Goal: Information Seeking & Learning: Check status

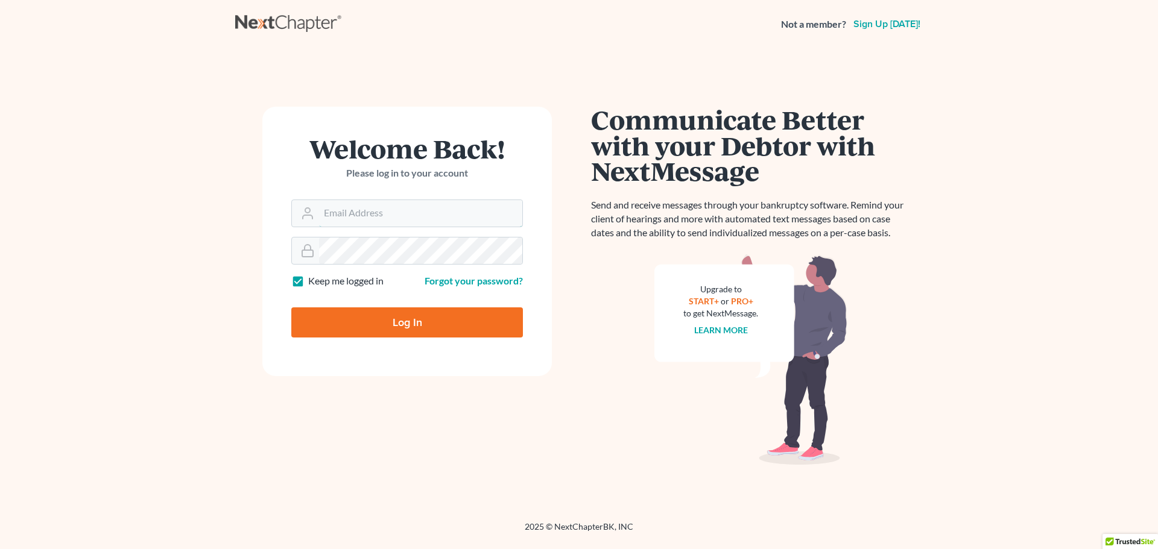
type input "[EMAIL_ADDRESS][DOMAIN_NAME]"
click at [416, 323] on input "Log In" at bounding box center [407, 323] width 232 height 30
type input "Thinking..."
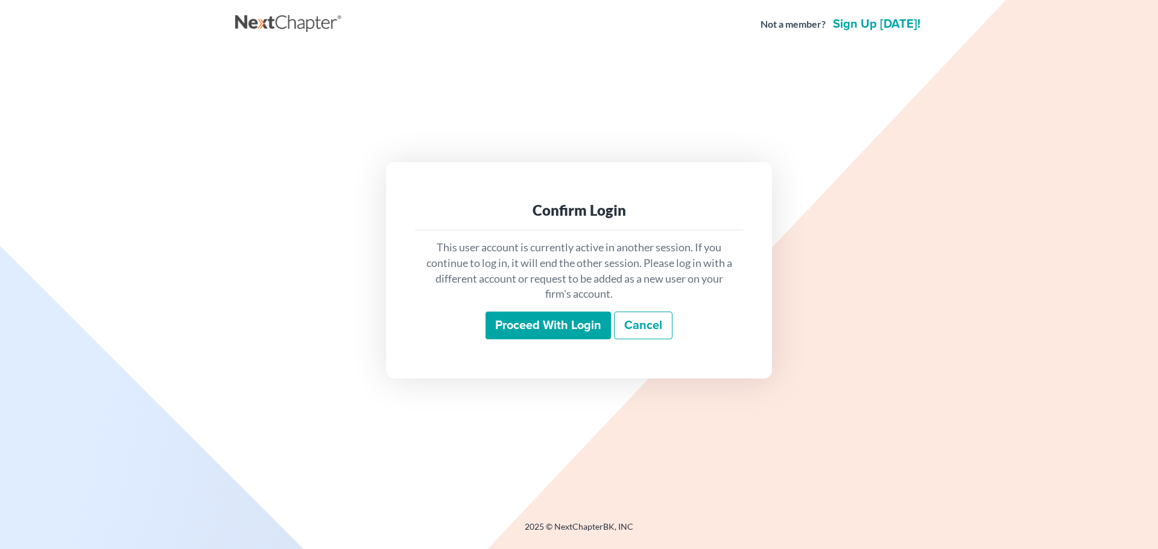
click at [528, 321] on input "Proceed with login" at bounding box center [548, 326] width 125 height 28
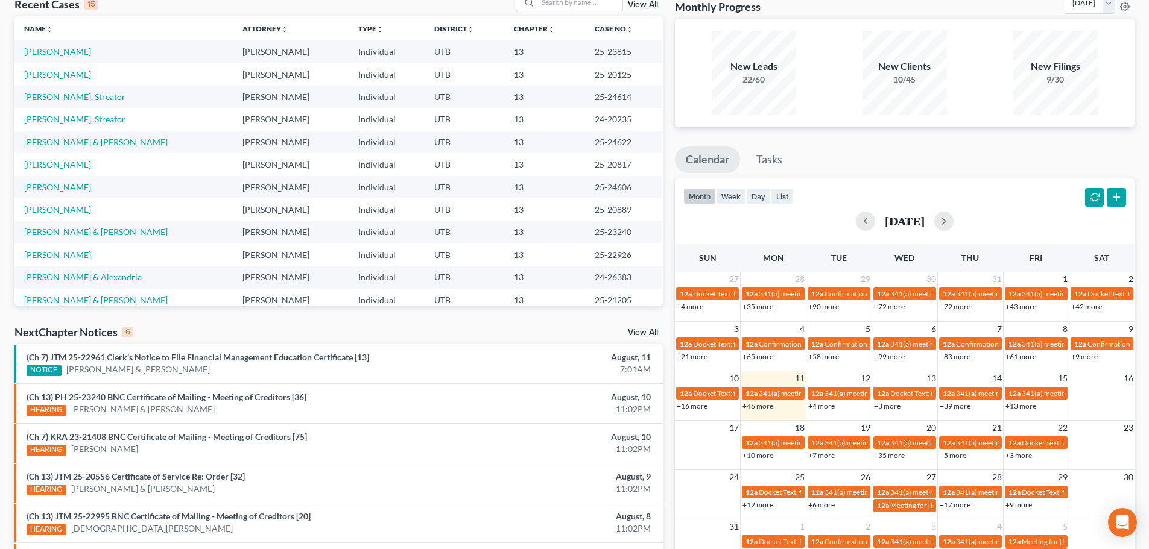
scroll to position [159, 0]
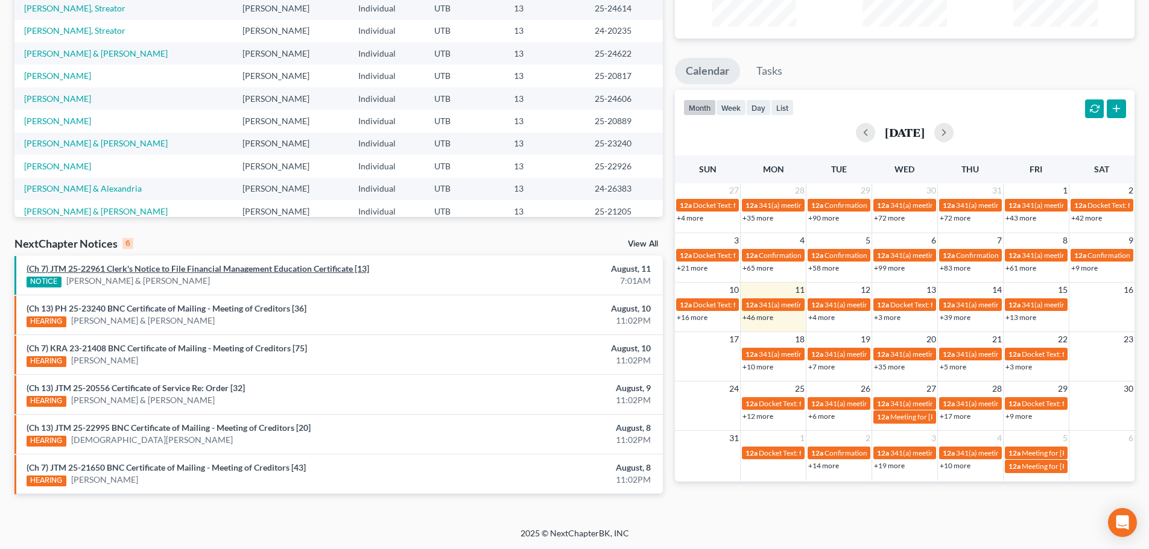
click at [249, 270] on link "(Ch 7) JTM 25-22961 Clerk's Notice to File Financial Management Education Certi…" at bounding box center [198, 269] width 343 height 10
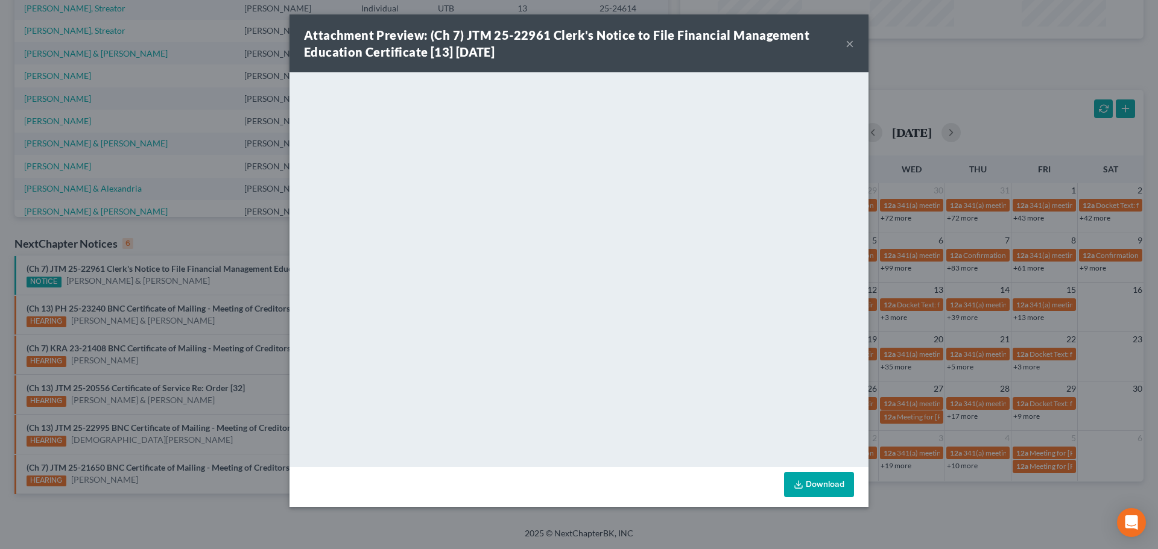
click at [220, 284] on div "Attachment Preview: (Ch 7) JTM 25-22961 Clerk's Notice to File Financial Manage…" at bounding box center [579, 274] width 1158 height 549
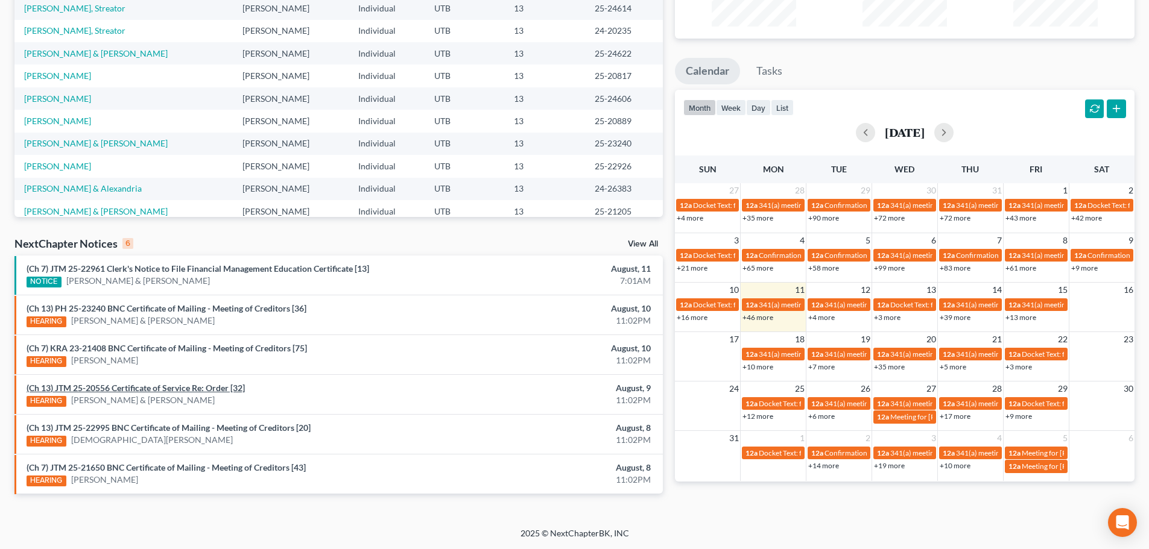
click at [182, 387] on link "(Ch 13) JTM 25-20556 Certificate of Service Re: Order [32]" at bounding box center [136, 388] width 218 height 10
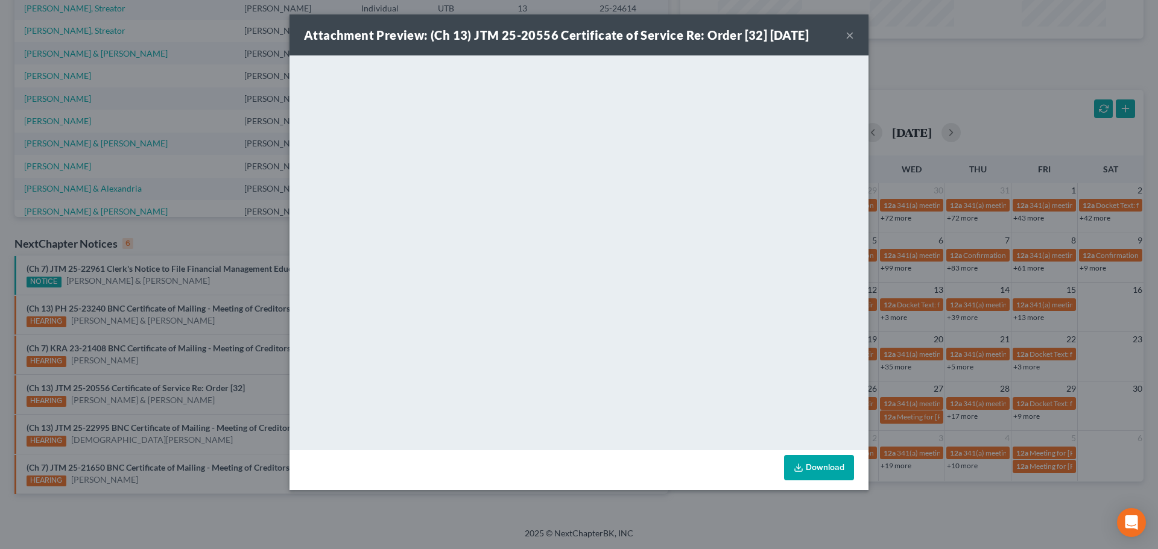
click at [259, 387] on div "Attachment Preview: (Ch 13) JTM 25-20556 Certificate of Service Re: Order [32] …" at bounding box center [579, 274] width 1158 height 549
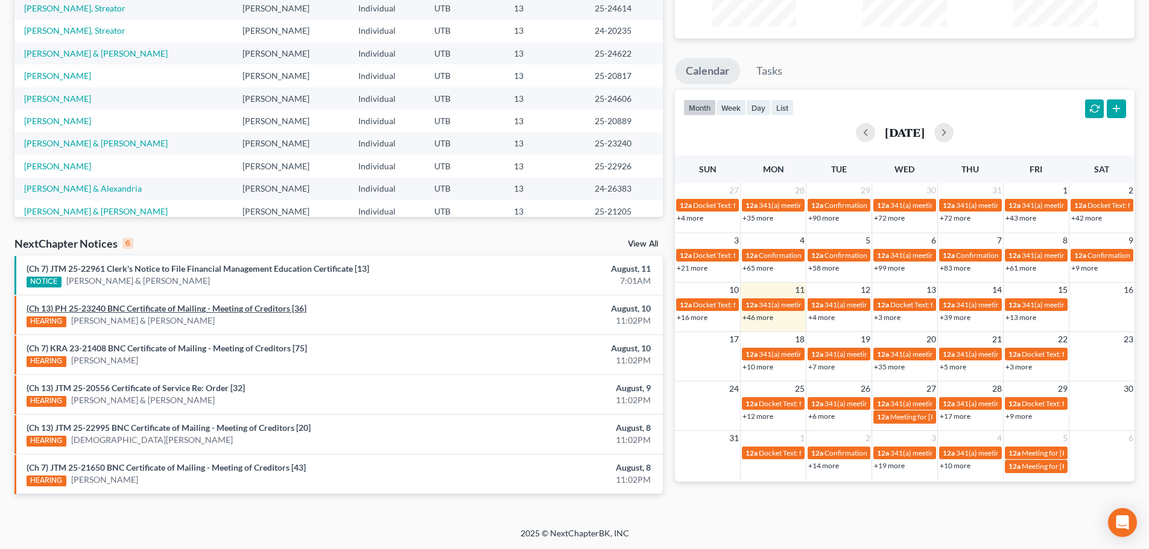
click at [253, 308] on link "(Ch 13) PH 25-23240 BNC Certificate of Mailing - Meeting of Creditors [36]" at bounding box center [167, 308] width 280 height 10
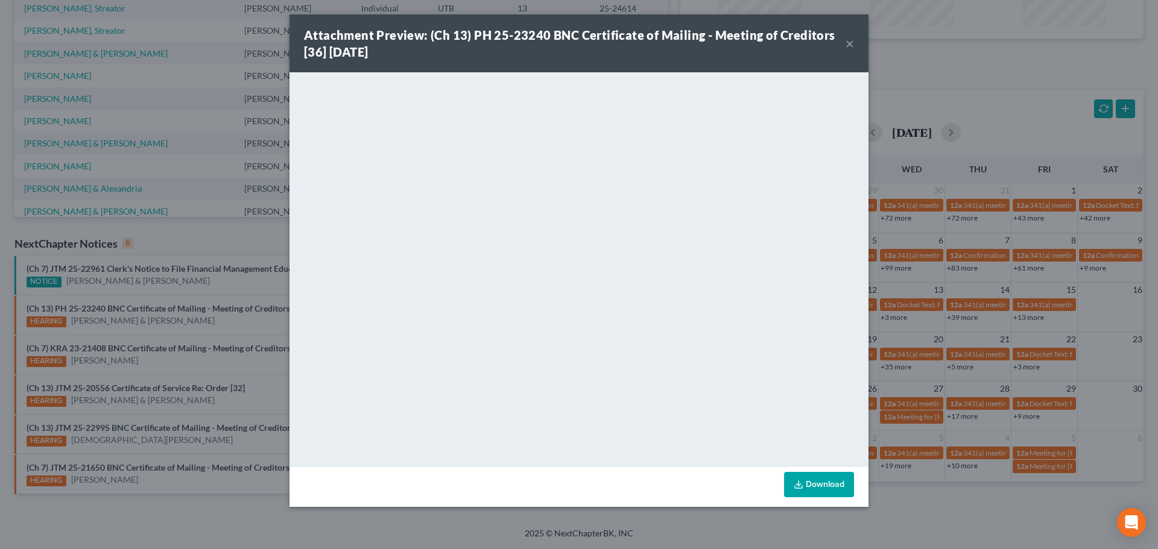
click at [260, 293] on div "Attachment Preview: (Ch 13) PH 25-23240 BNC Certificate of Mailing - Meeting of…" at bounding box center [579, 274] width 1158 height 549
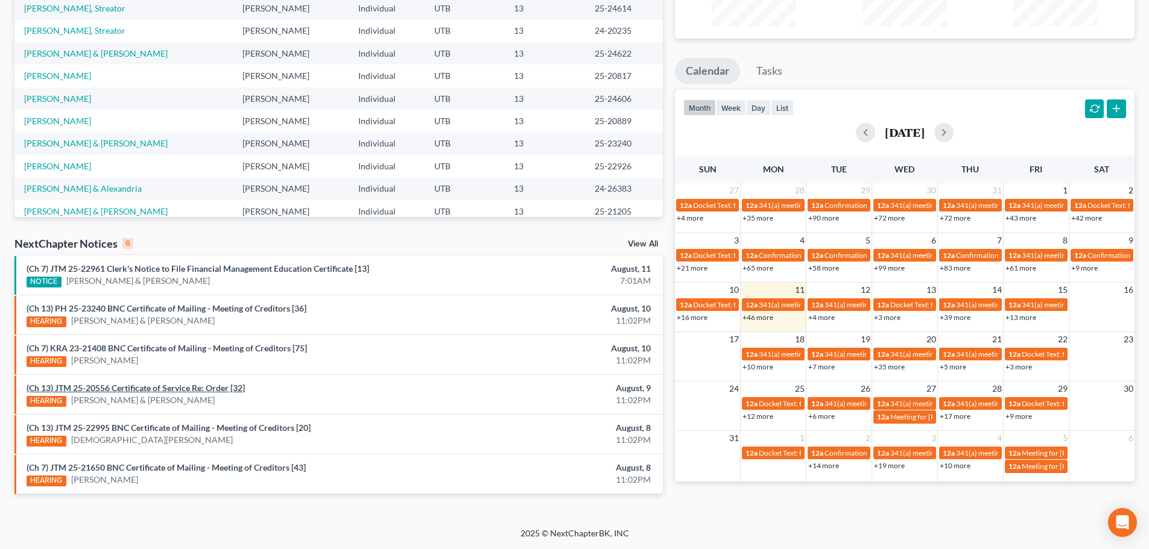
click at [189, 390] on link "(Ch 13) JTM 25-20556 Certificate of Service Re: Order [32]" at bounding box center [136, 388] width 218 height 10
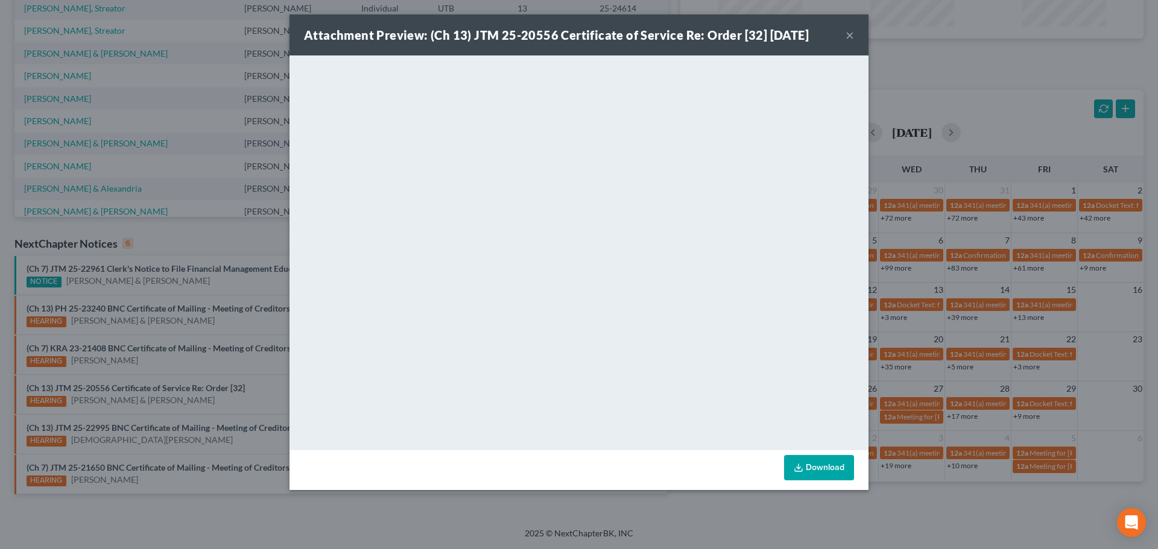
click at [263, 396] on div "Attachment Preview: (Ch 13) JTM 25-20556 Certificate of Service Re: Order [32] …" at bounding box center [579, 274] width 1158 height 549
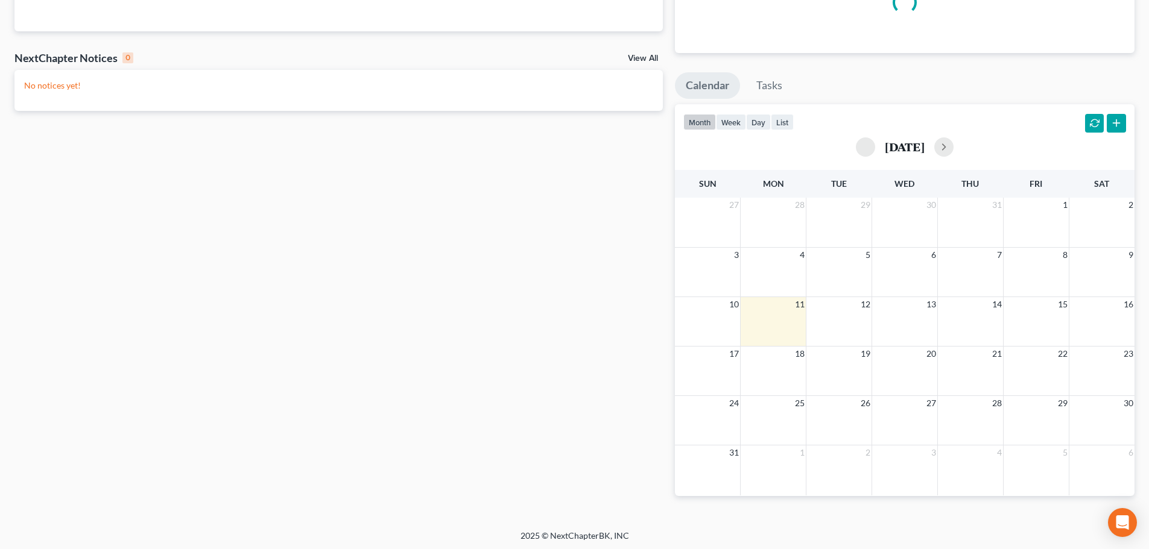
scroll to position [147, 0]
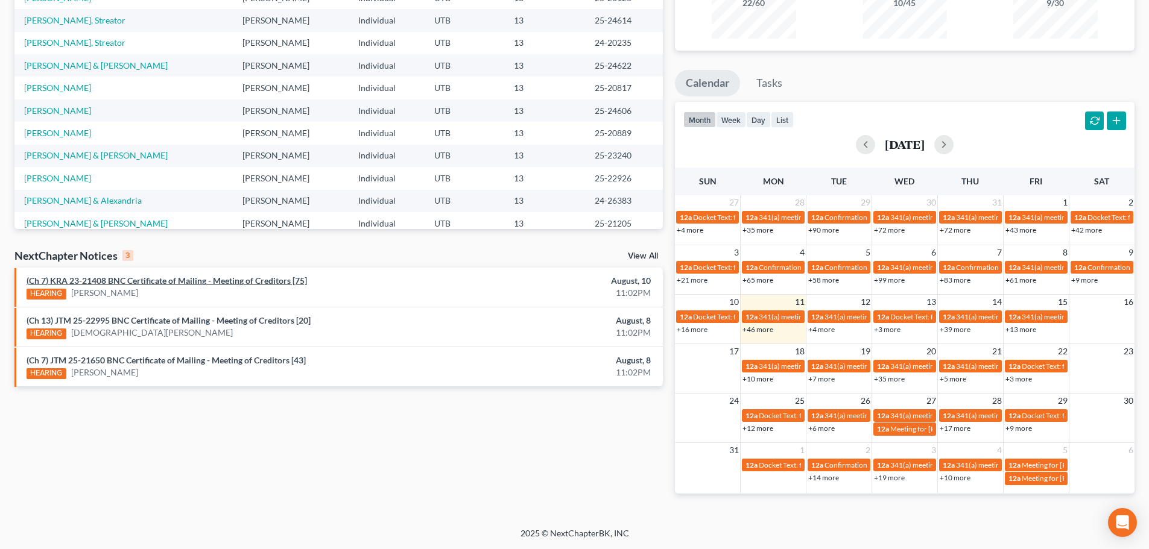
click at [182, 280] on link "(Ch 7) KRA 23-21408 BNC Certificate of Mailing - Meeting of Creditors [75]" at bounding box center [167, 281] width 280 height 10
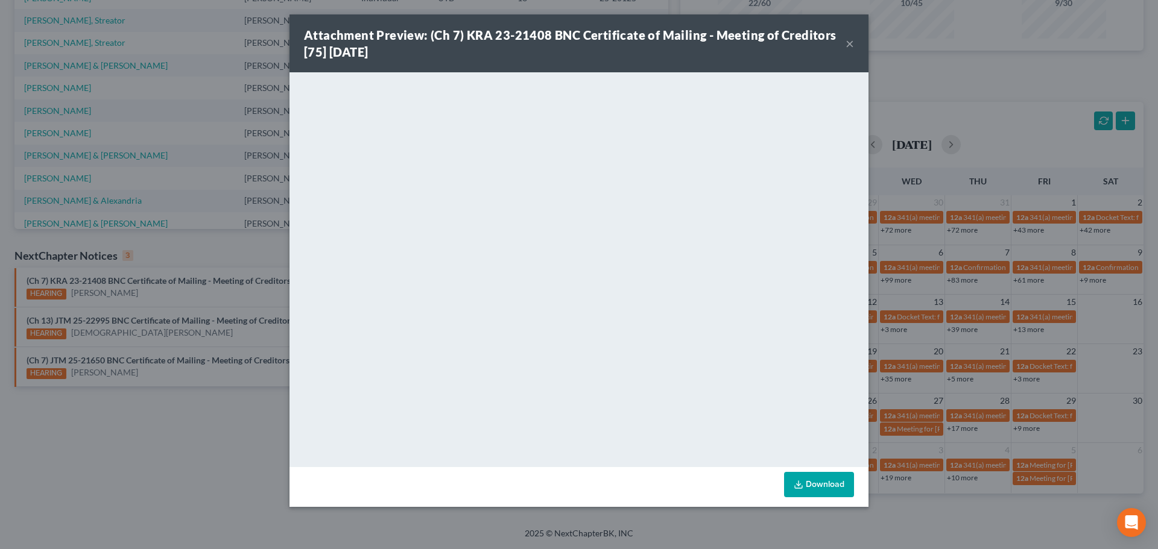
click at [159, 316] on div "Attachment Preview: (Ch 7) KRA 23-21408 BNC Certificate of Mailing - Meeting of…" at bounding box center [579, 274] width 1158 height 549
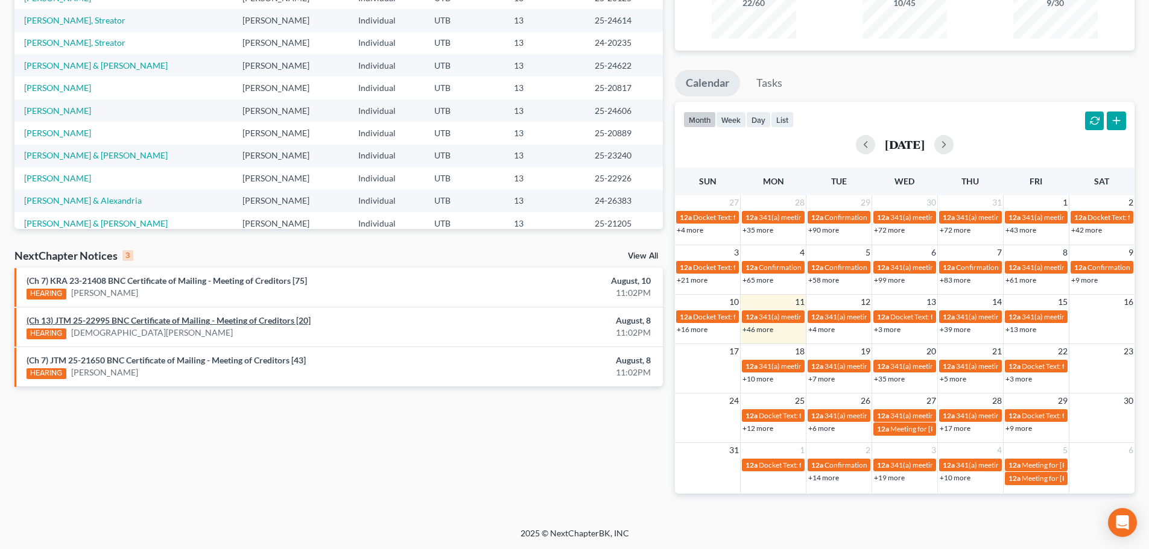
click at [159, 317] on link "(Ch 13) JTM 25-22995 BNC Certificate of Mailing - Meeting of Creditors [20]" at bounding box center [169, 320] width 284 height 10
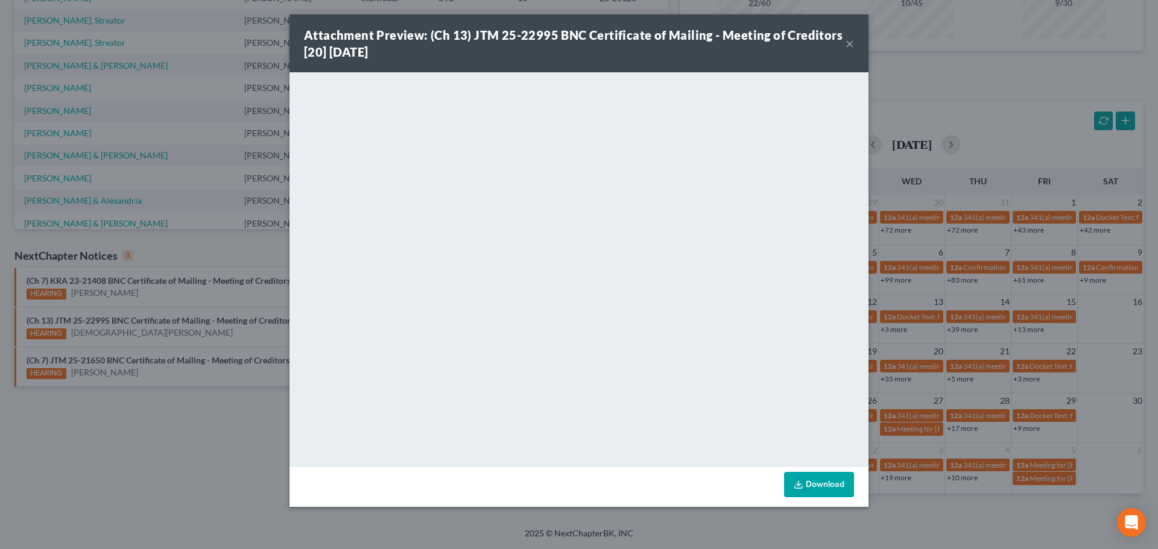
click at [852, 42] on button "×" at bounding box center [850, 43] width 8 height 14
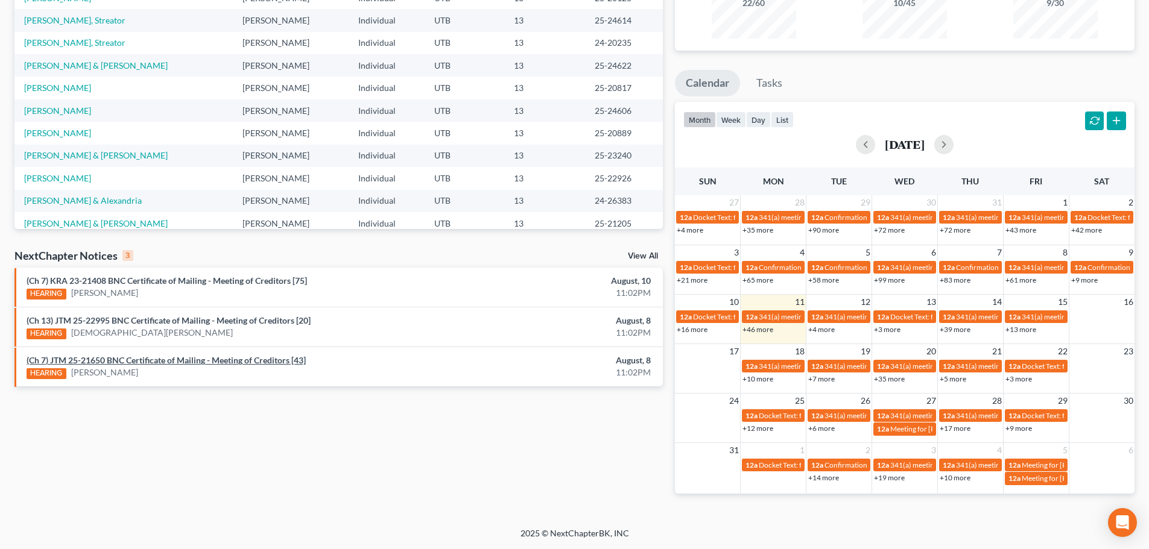
click at [165, 359] on link "(Ch 7) JTM 25-21650 BNC Certificate of Mailing - Meeting of Creditors [43]" at bounding box center [166, 360] width 279 height 10
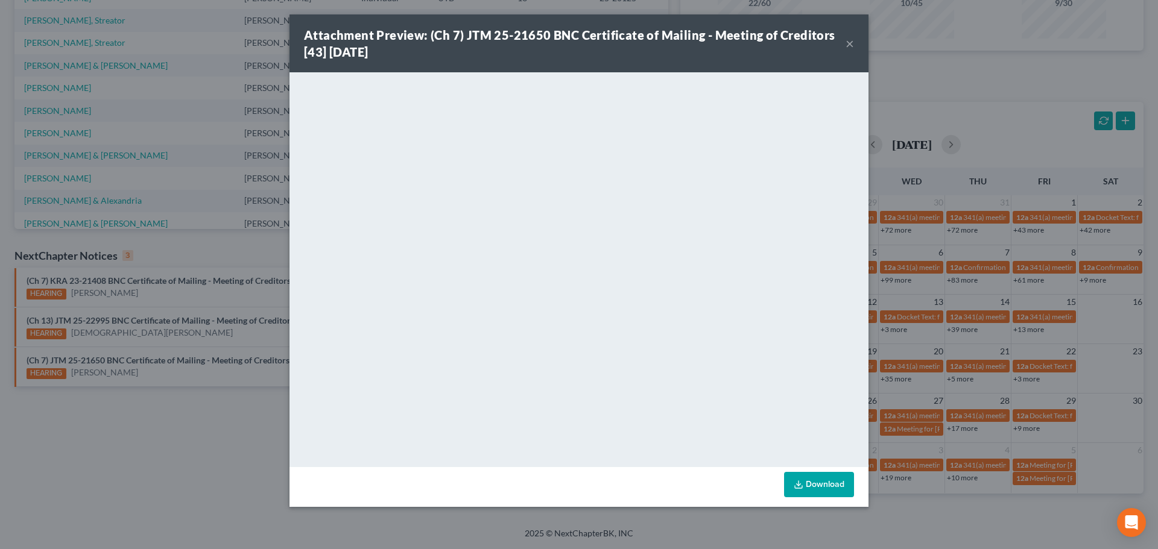
click at [749, 57] on div "Attachment Preview: (Ch 7) JTM 25-21650 BNC Certificate of Mailing - Meeting of…" at bounding box center [575, 44] width 542 height 34
click at [847, 44] on button "×" at bounding box center [850, 43] width 8 height 14
